Goal: Obtain resource: Obtain resource

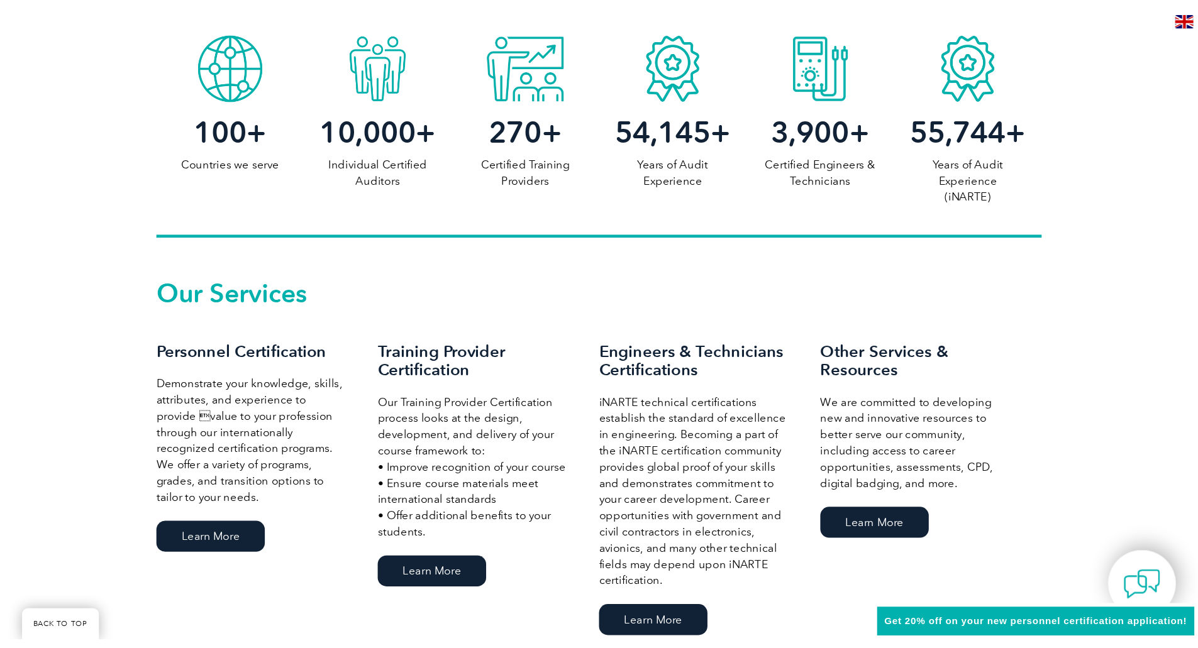
scroll to position [692, 0]
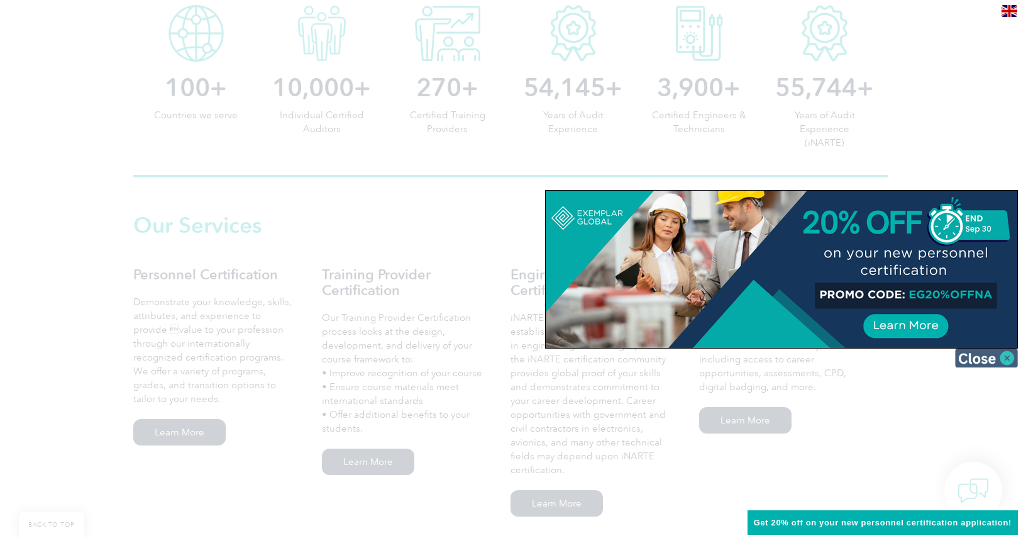
click at [1004, 355] on img at bounding box center [986, 357] width 63 height 19
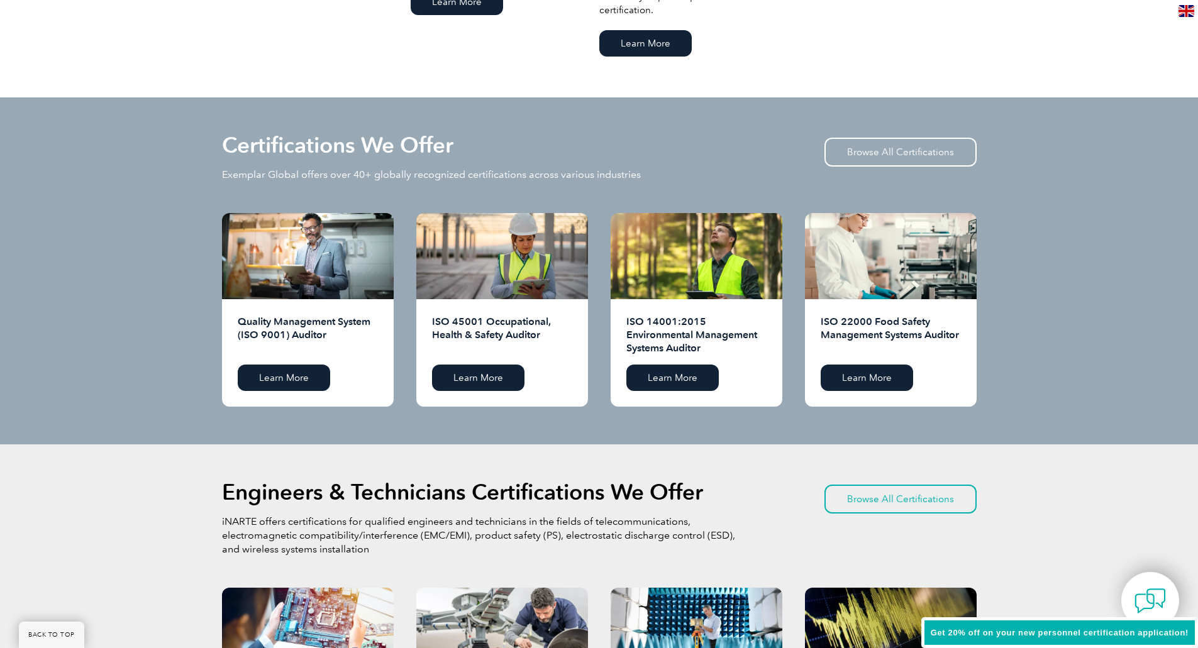
scroll to position [1195, 0]
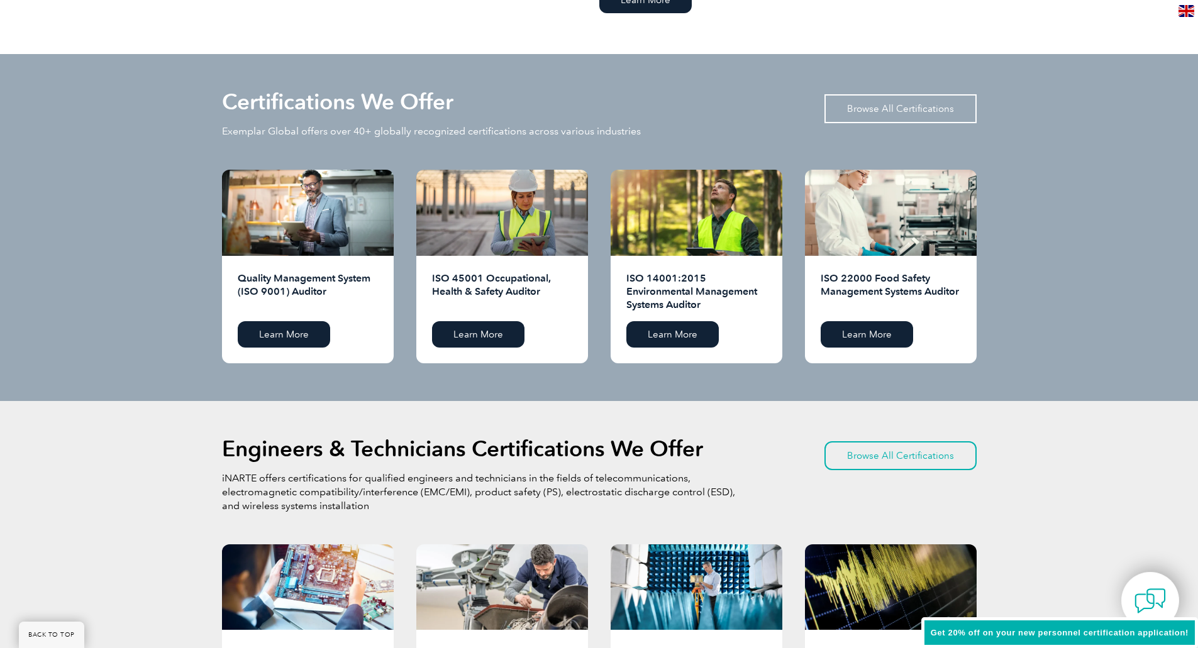
click at [863, 111] on link "Browse All Certifications" at bounding box center [901, 108] width 152 height 29
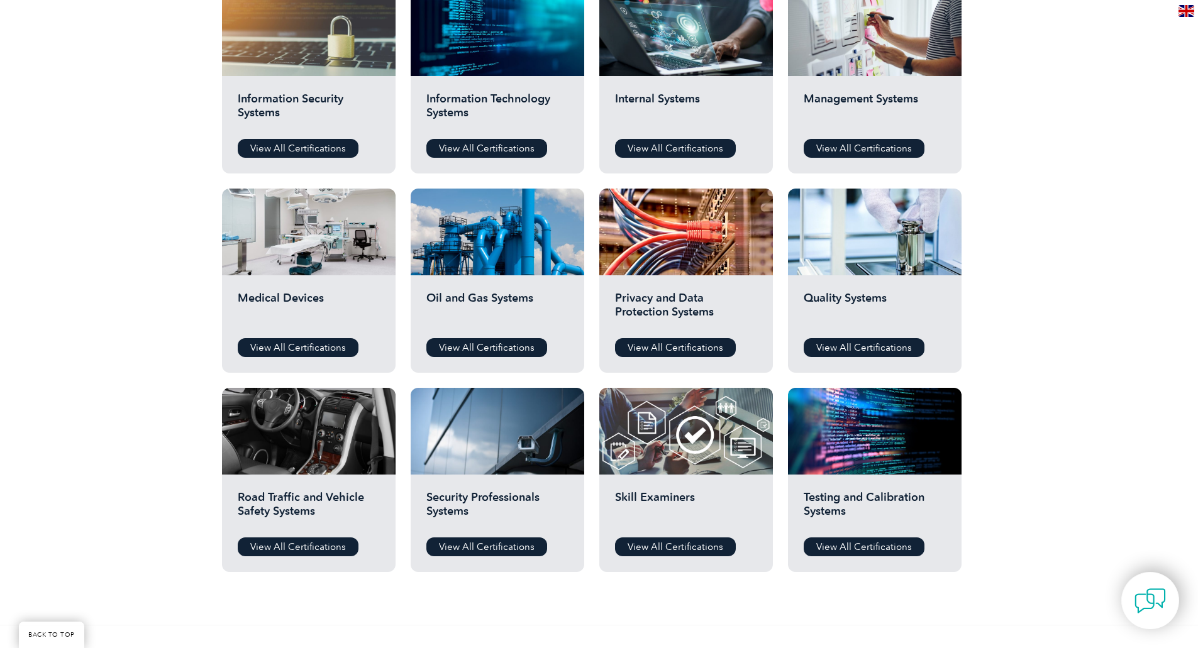
scroll to position [692, 0]
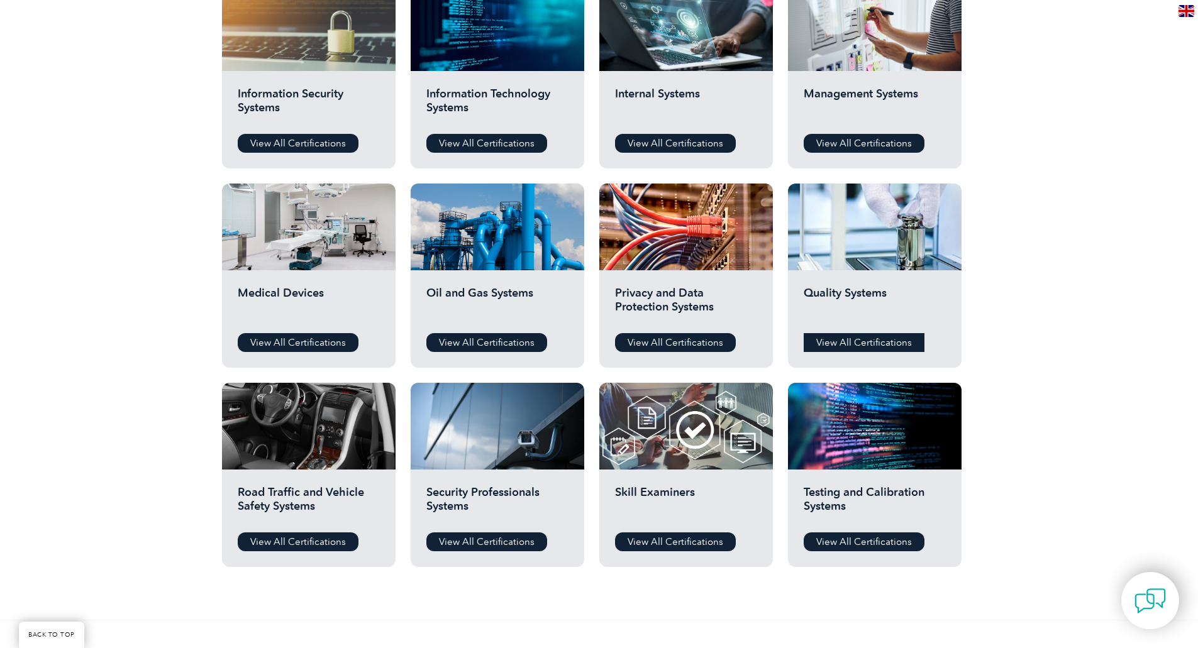
click at [855, 345] on link "View All Certifications" at bounding box center [864, 342] width 121 height 19
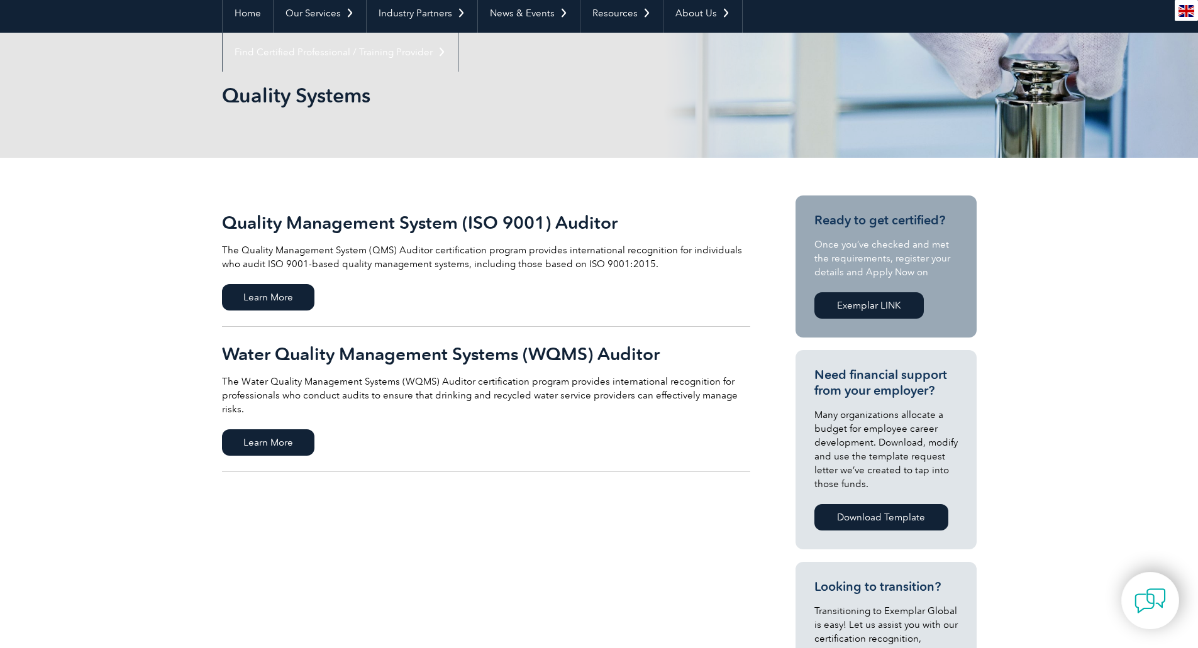
scroll to position [126, 0]
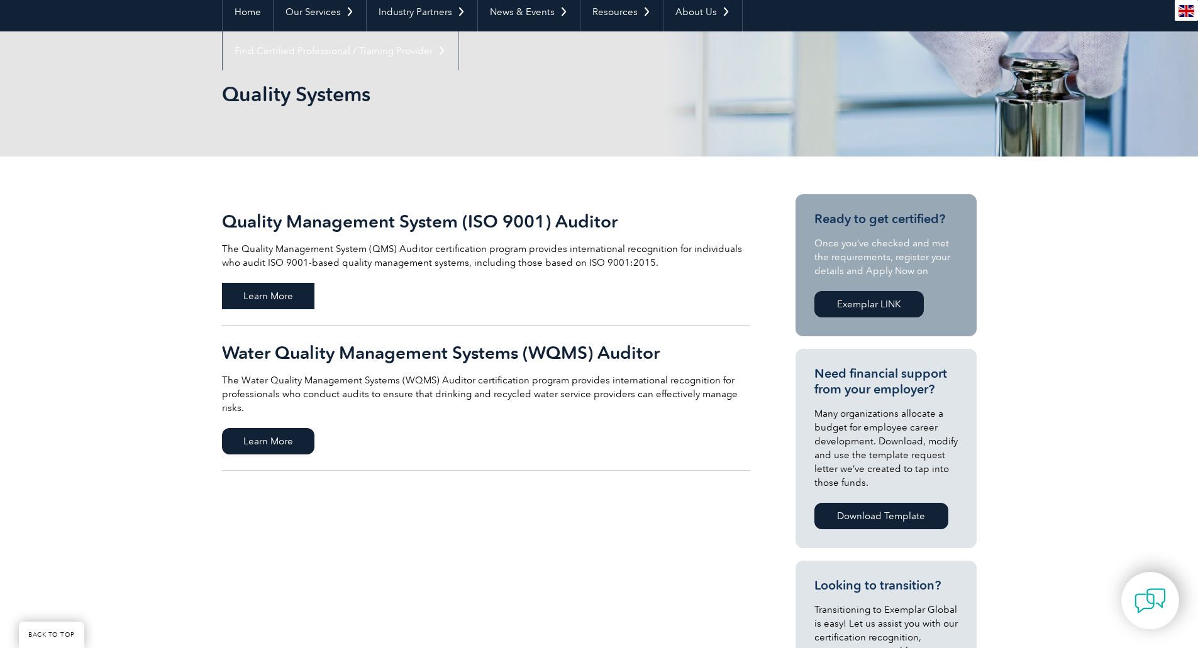
click at [262, 291] on span "Learn More" at bounding box center [268, 296] width 92 height 26
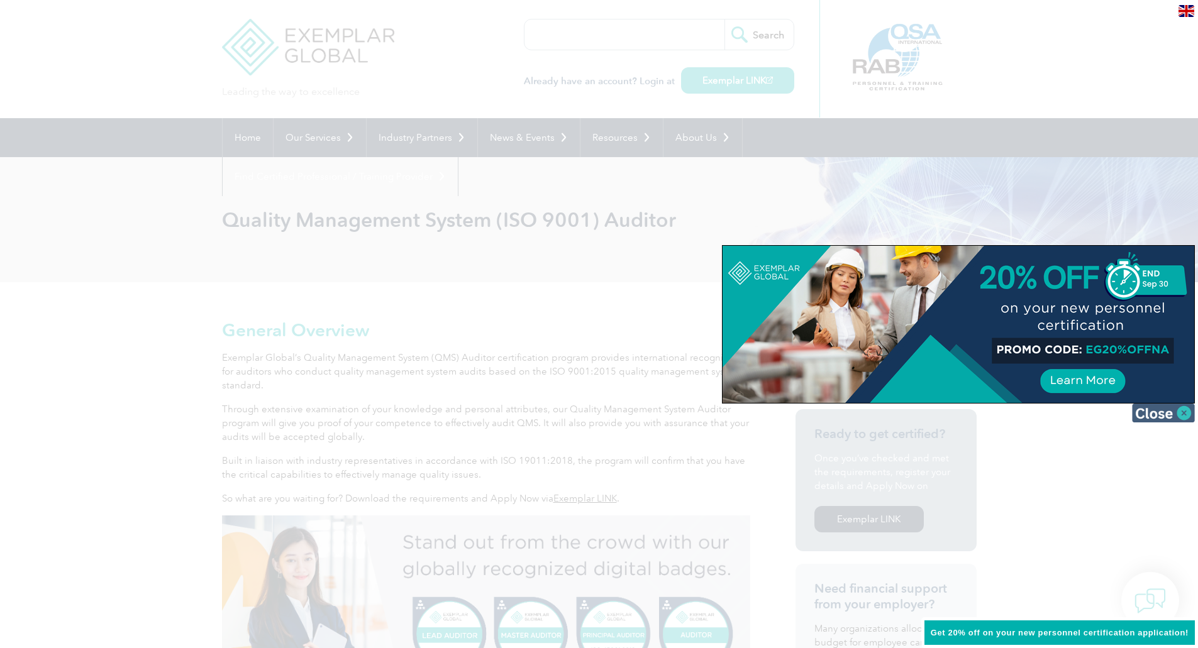
click at [1179, 413] on img at bounding box center [1163, 413] width 63 height 19
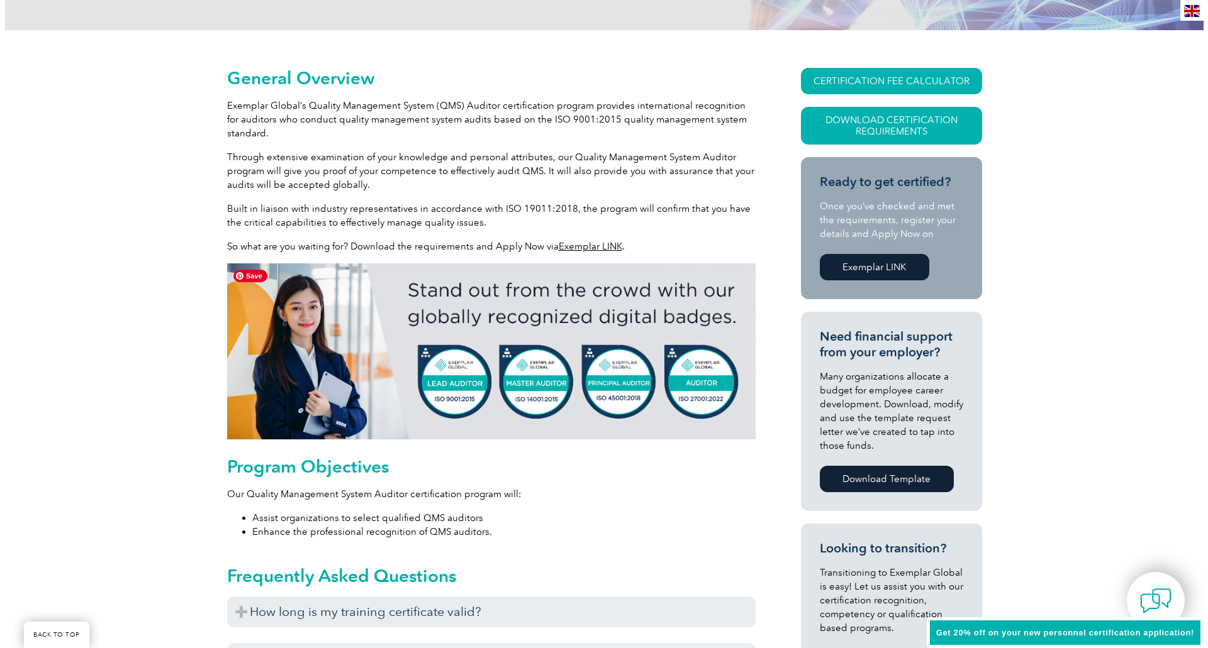
scroll to position [252, 0]
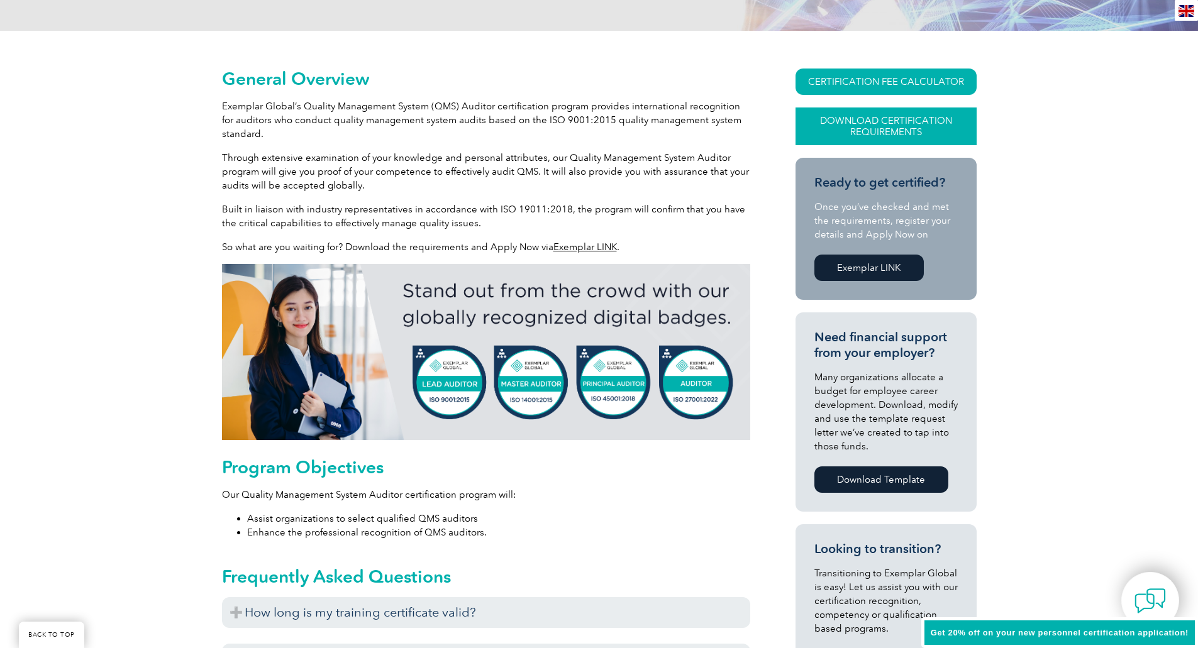
click at [859, 131] on link "Download Certification Requirements" at bounding box center [886, 127] width 181 height 38
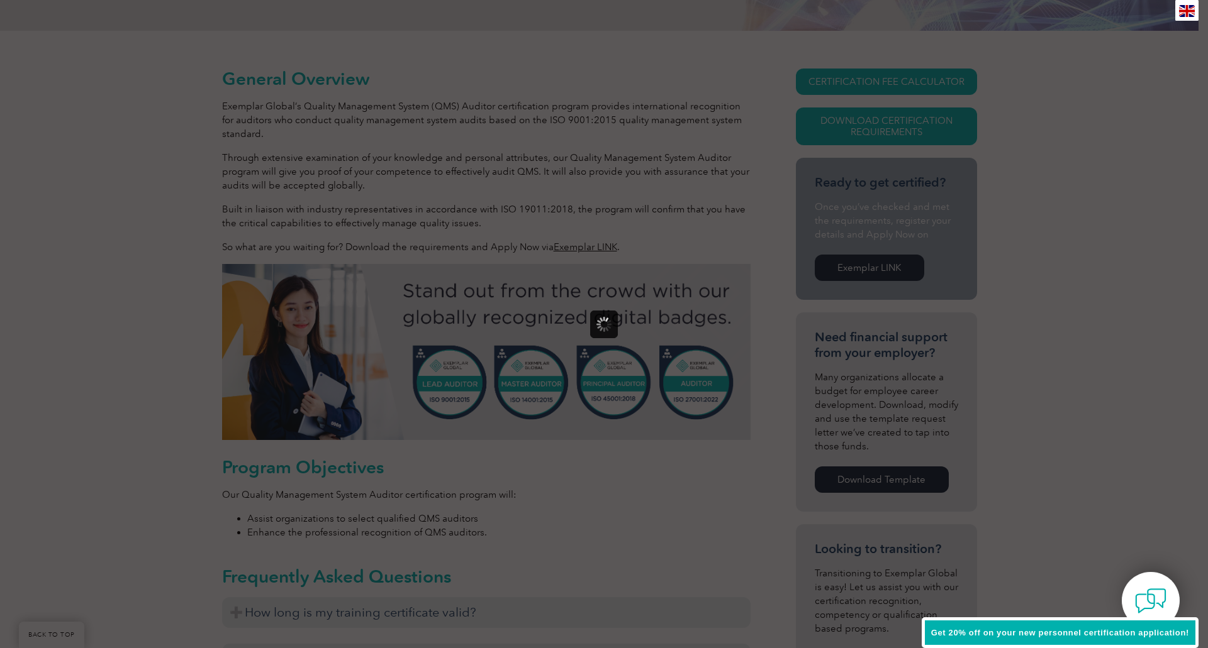
scroll to position [0, 0]
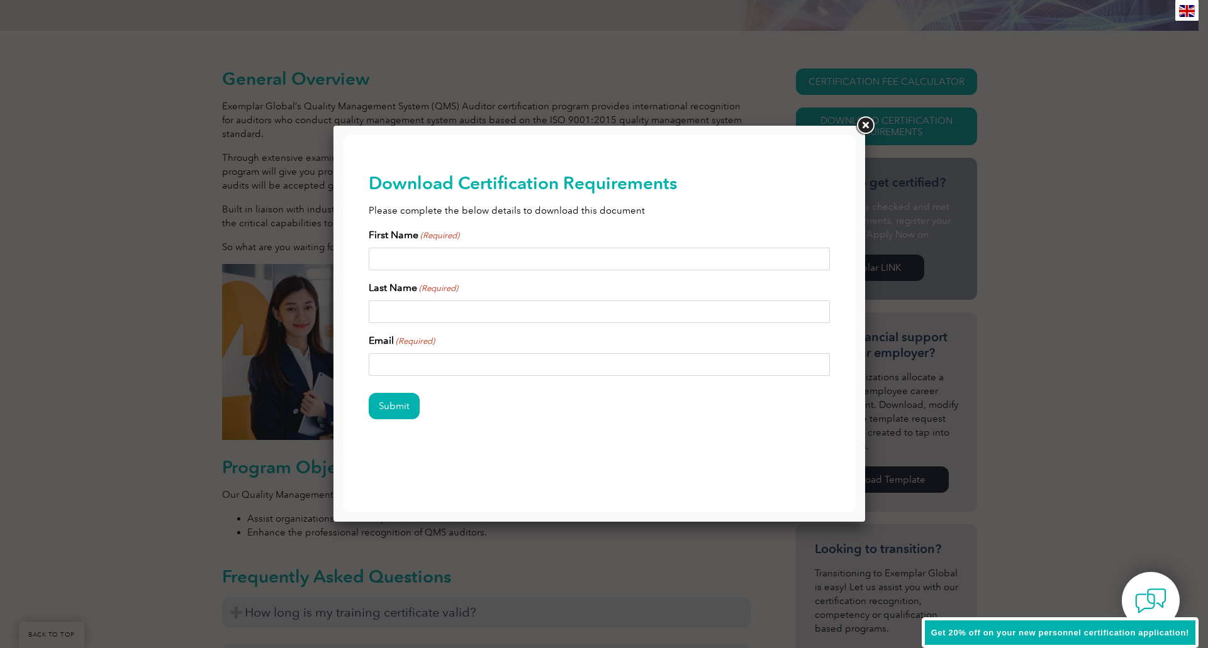
click at [423, 258] on input "First Name (Required)" at bounding box center [600, 259] width 462 height 23
type input "[PERSON_NAME]"
type input "[EMAIL_ADDRESS][DOMAIN_NAME]"
click at [392, 408] on input "Submit" at bounding box center [394, 406] width 51 height 26
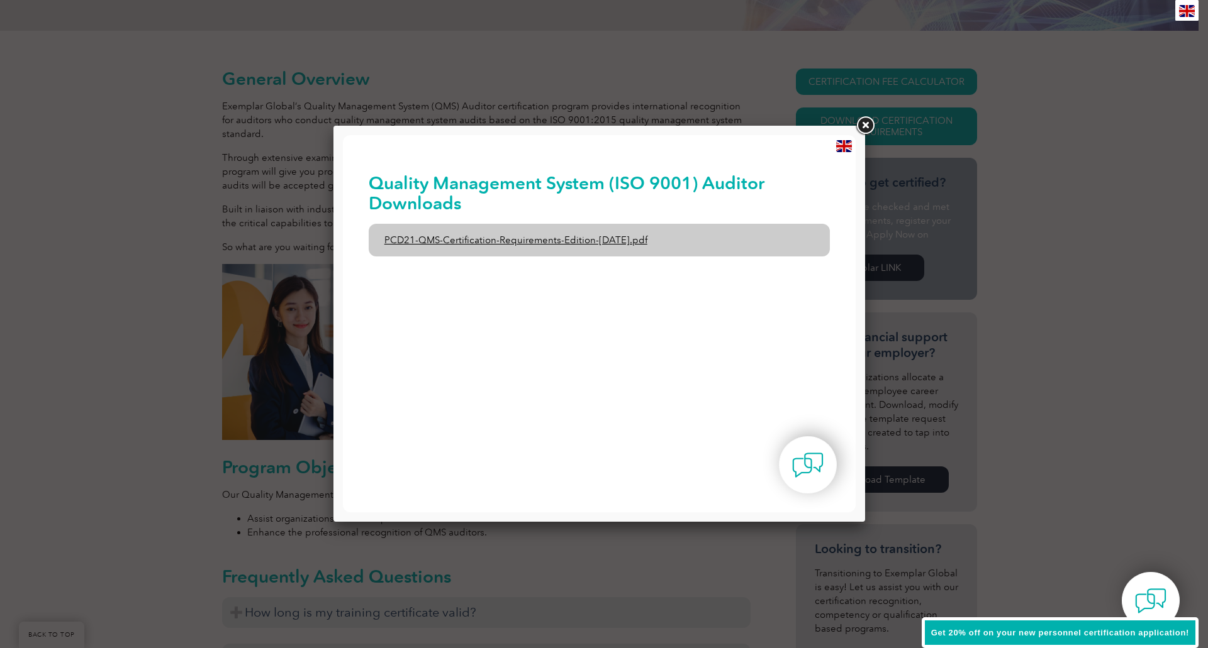
click at [559, 242] on link "PCD21-QMS-Certification-Requirements-Edition-[DATE].pdf" at bounding box center [600, 240] width 462 height 33
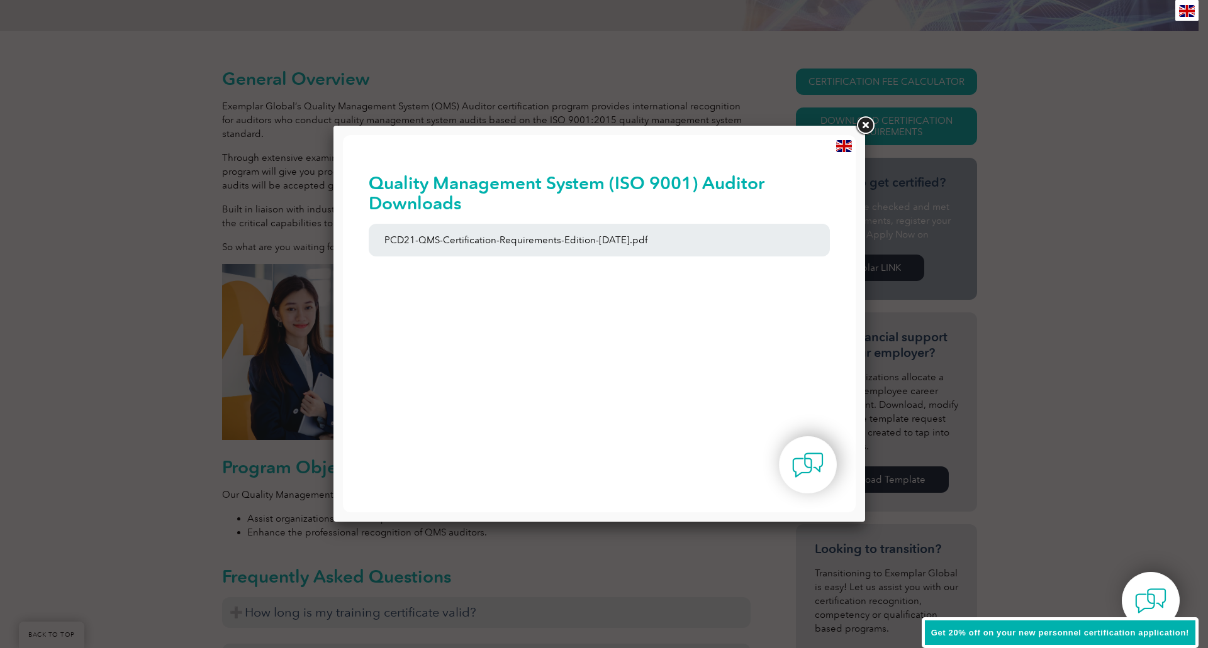
click at [860, 125] on link at bounding box center [865, 125] width 23 height 23
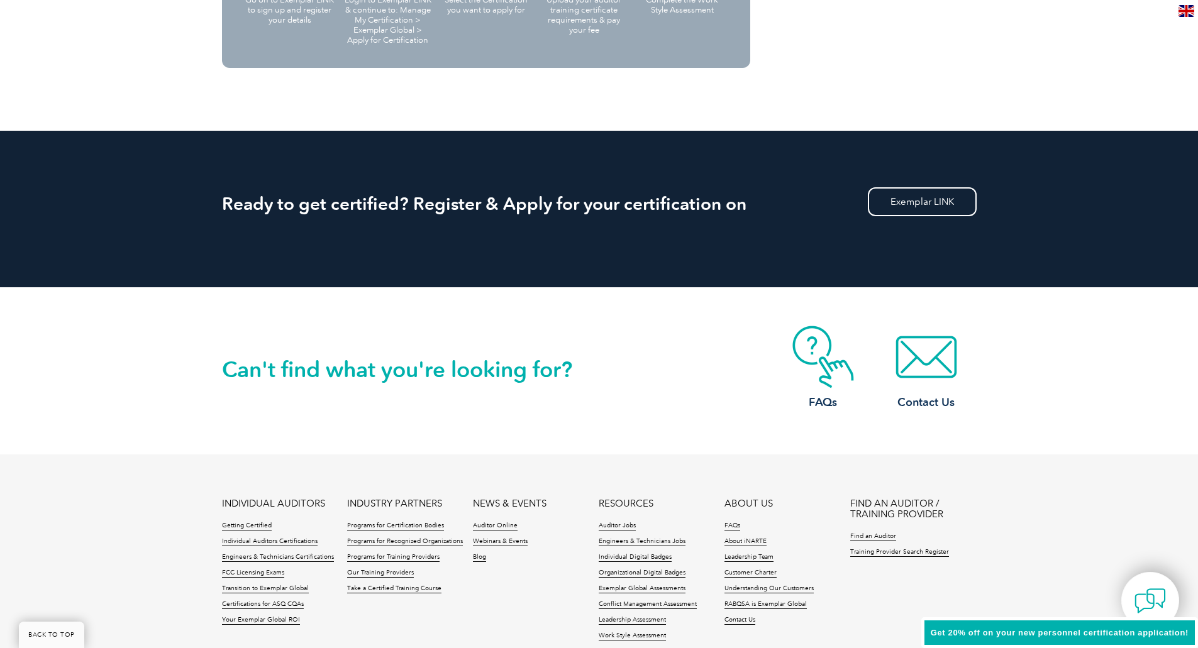
scroll to position [1573, 0]
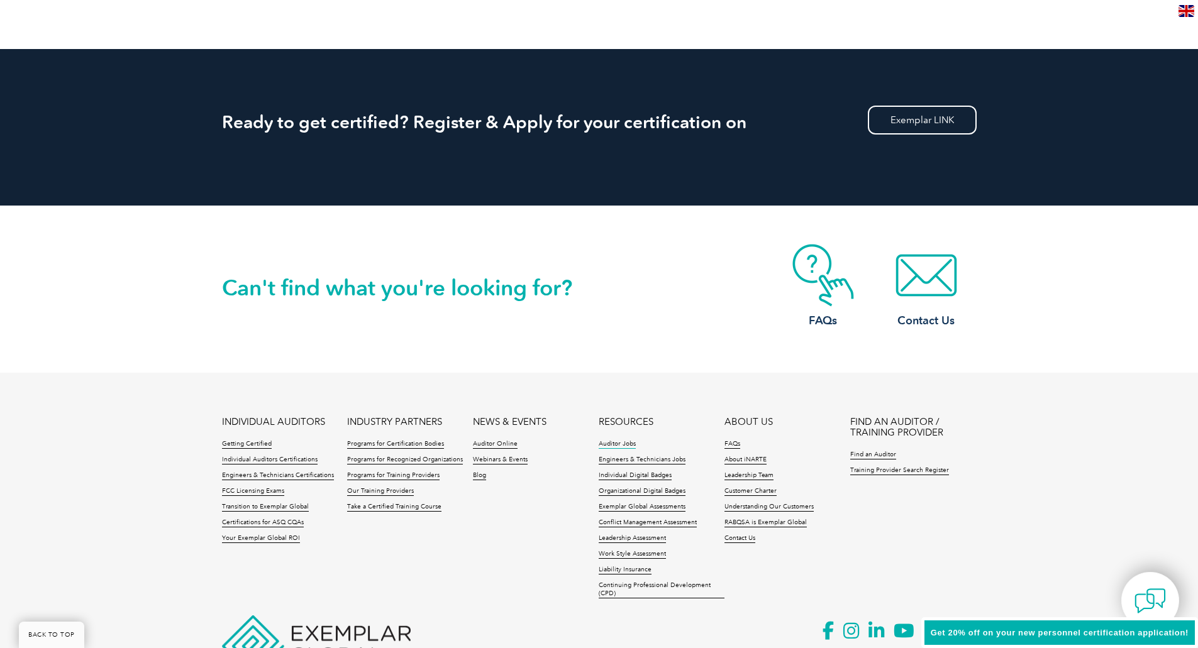
click at [618, 443] on link "Auditor Jobs" at bounding box center [617, 444] width 37 height 9
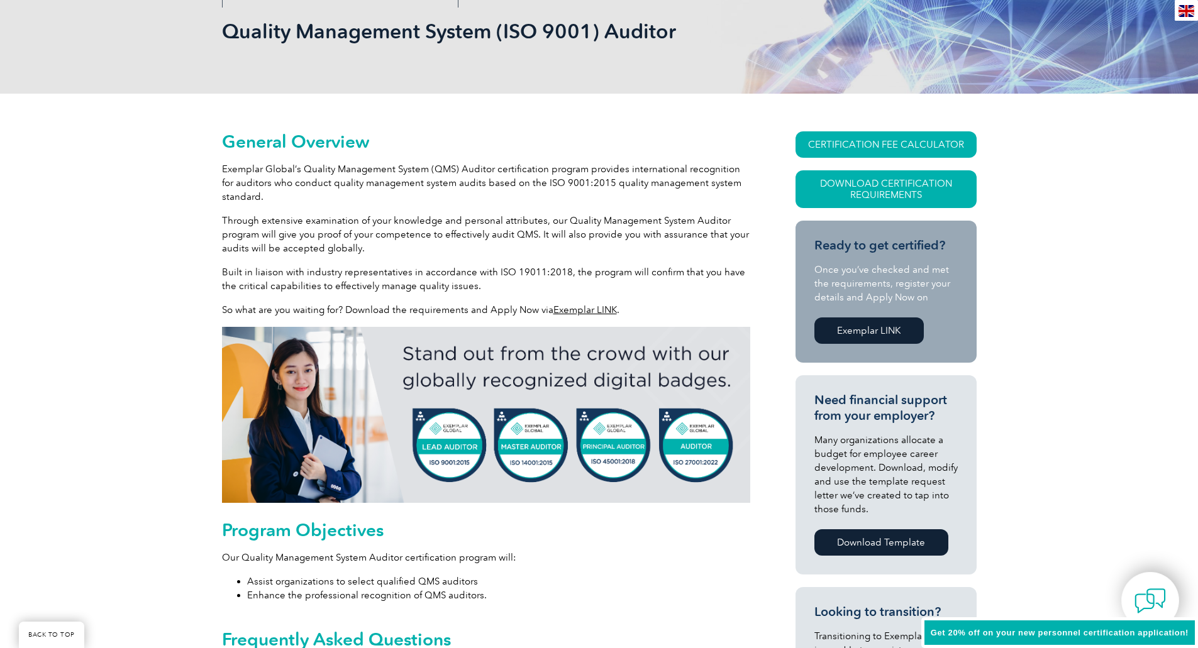
scroll to position [0, 0]
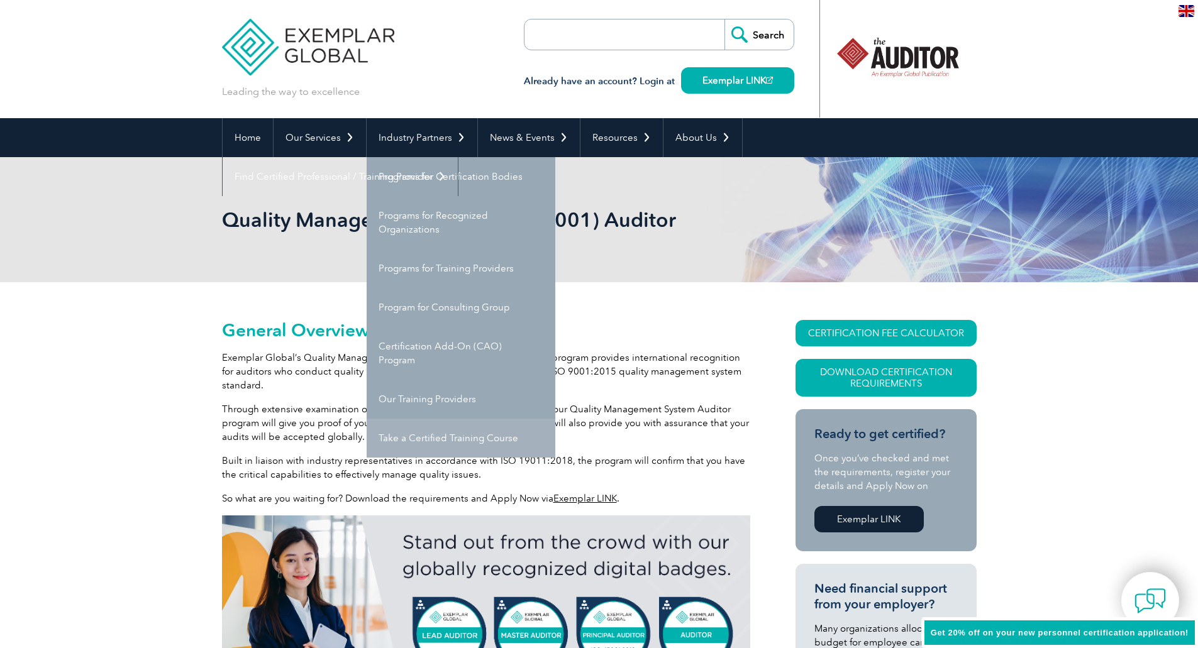
click at [455, 434] on link "Take a Certified Training Course" at bounding box center [461, 438] width 189 height 39
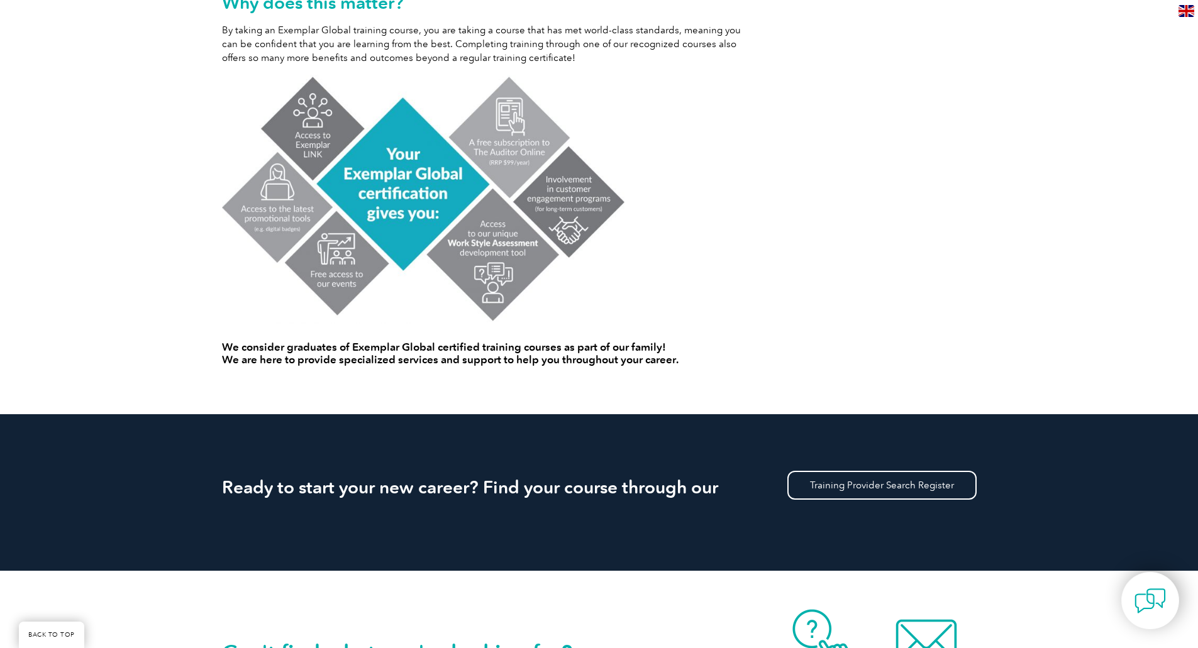
scroll to position [818, 0]
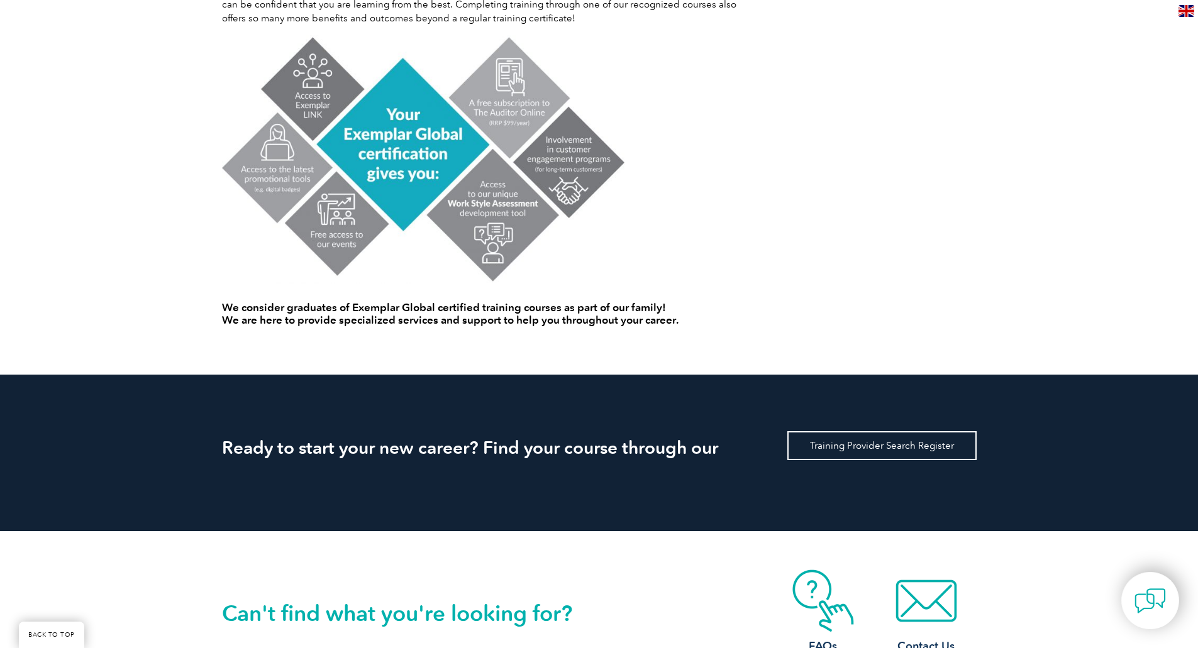
click at [843, 443] on link "Training Provider Search Register" at bounding box center [882, 445] width 189 height 29
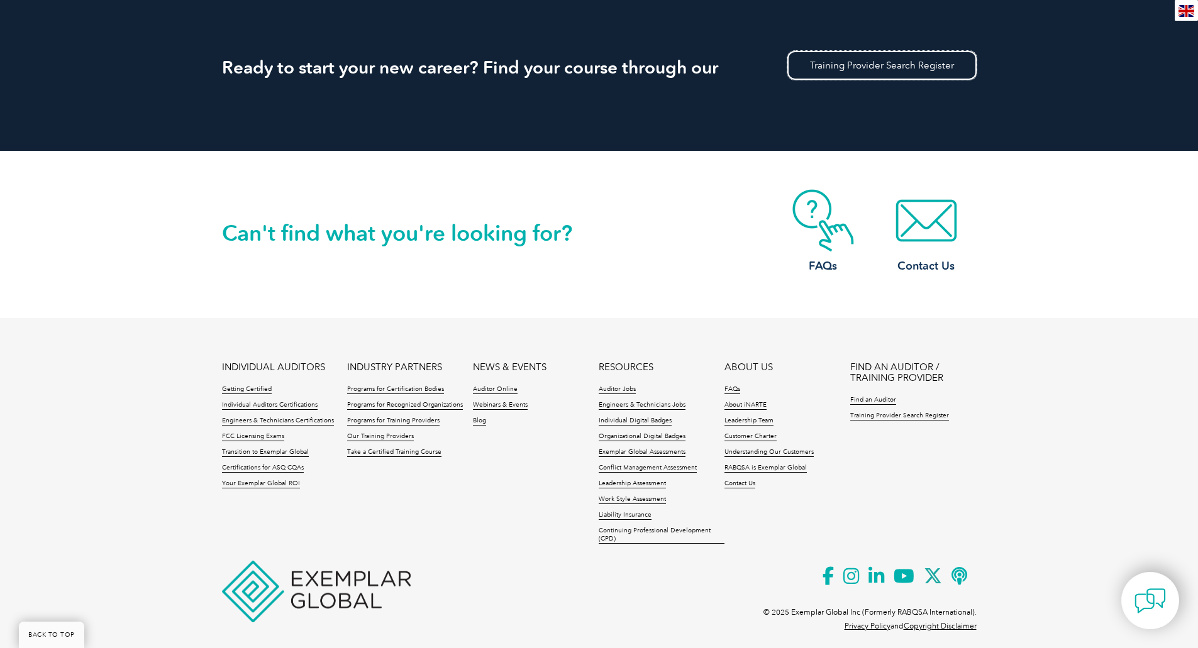
scroll to position [1211, 0]
